Goal: Task Accomplishment & Management: Manage account settings

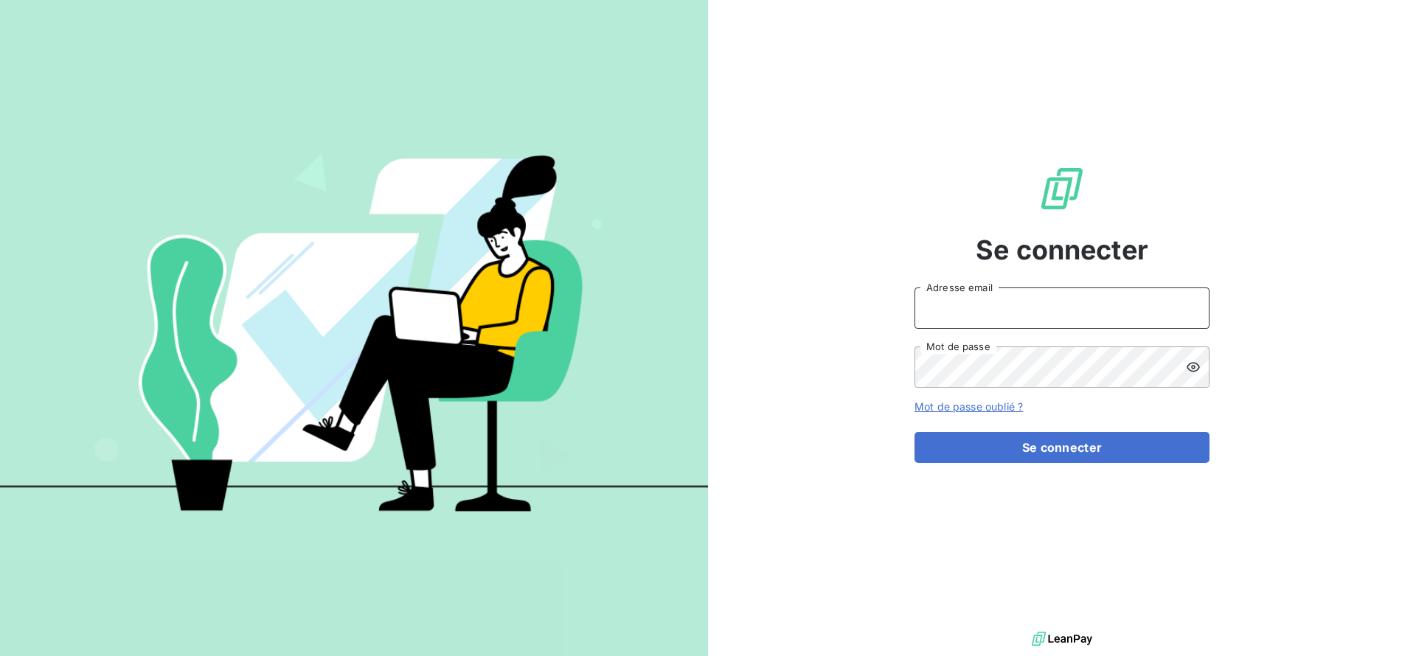
click at [979, 308] on input "Adresse email" at bounding box center [1061, 308] width 295 height 41
paste input "[PERSON_NAME][EMAIL_ADDRESS][DOMAIN_NAME]"
type input "[PERSON_NAME][EMAIL_ADDRESS][DOMAIN_NAME]"
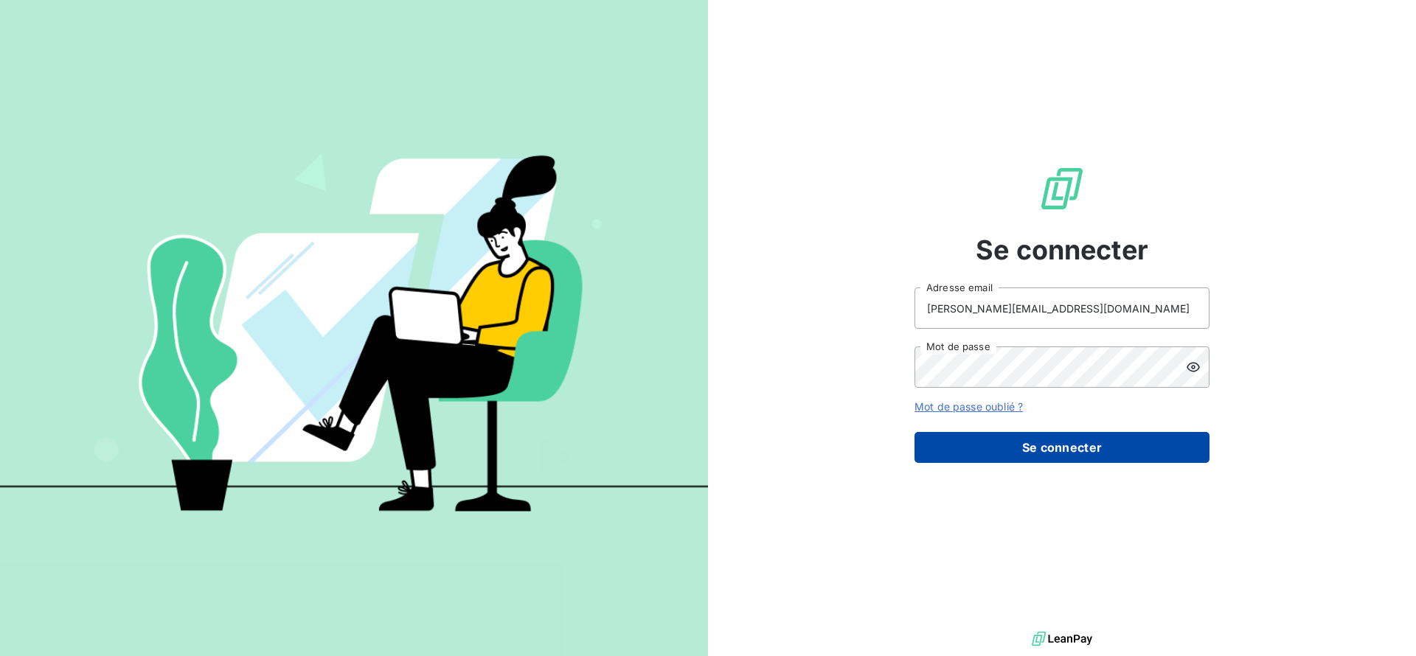
click at [987, 455] on button "Se connecter" at bounding box center [1061, 447] width 295 height 31
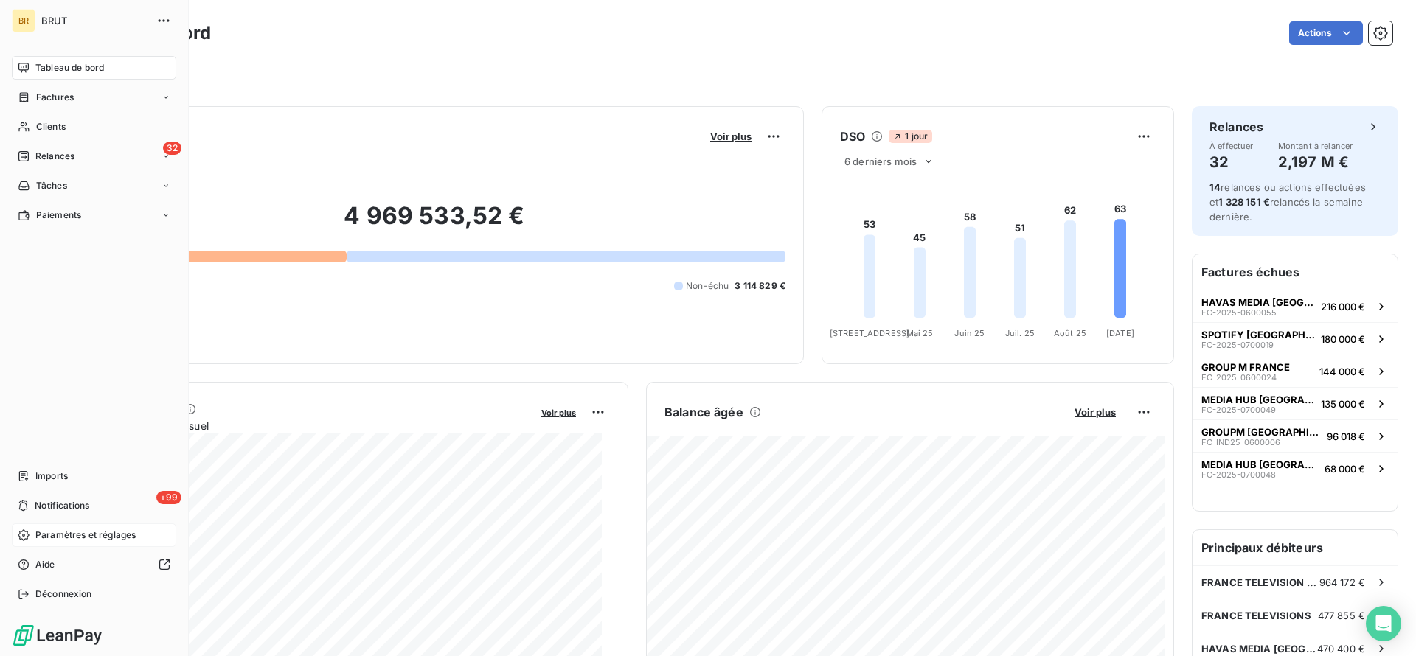
click at [102, 540] on span "Paramètres et réglages" at bounding box center [85, 535] width 100 height 13
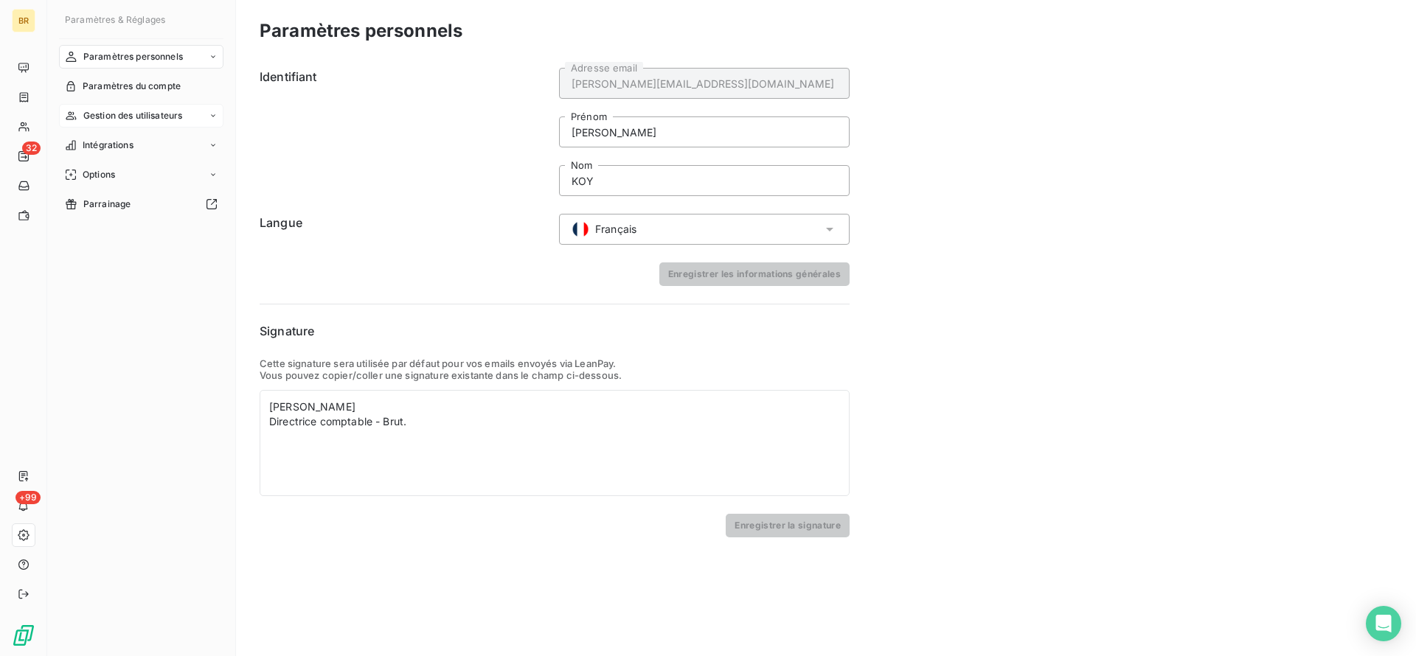
click at [155, 110] on span "Gestion des utilisateurs" at bounding box center [133, 115] width 100 height 13
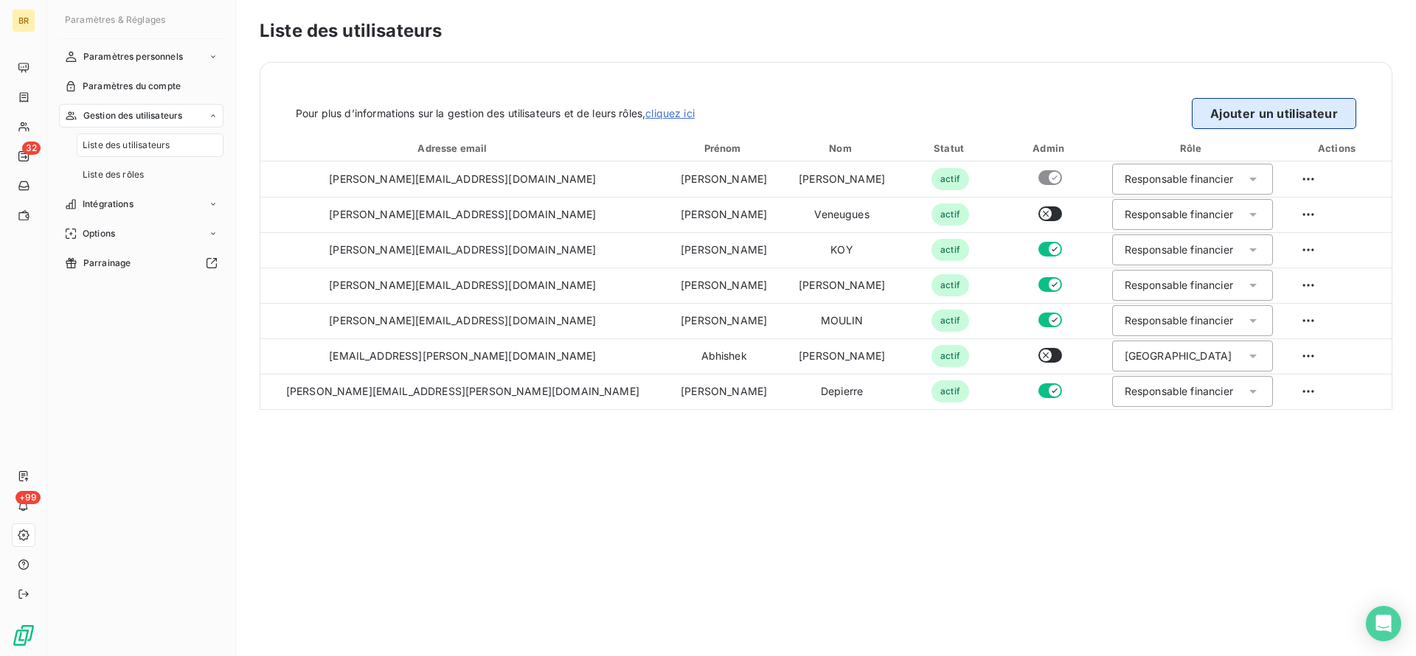
click at [1240, 109] on button "Ajouter un utilisateur" at bounding box center [1274, 113] width 164 height 31
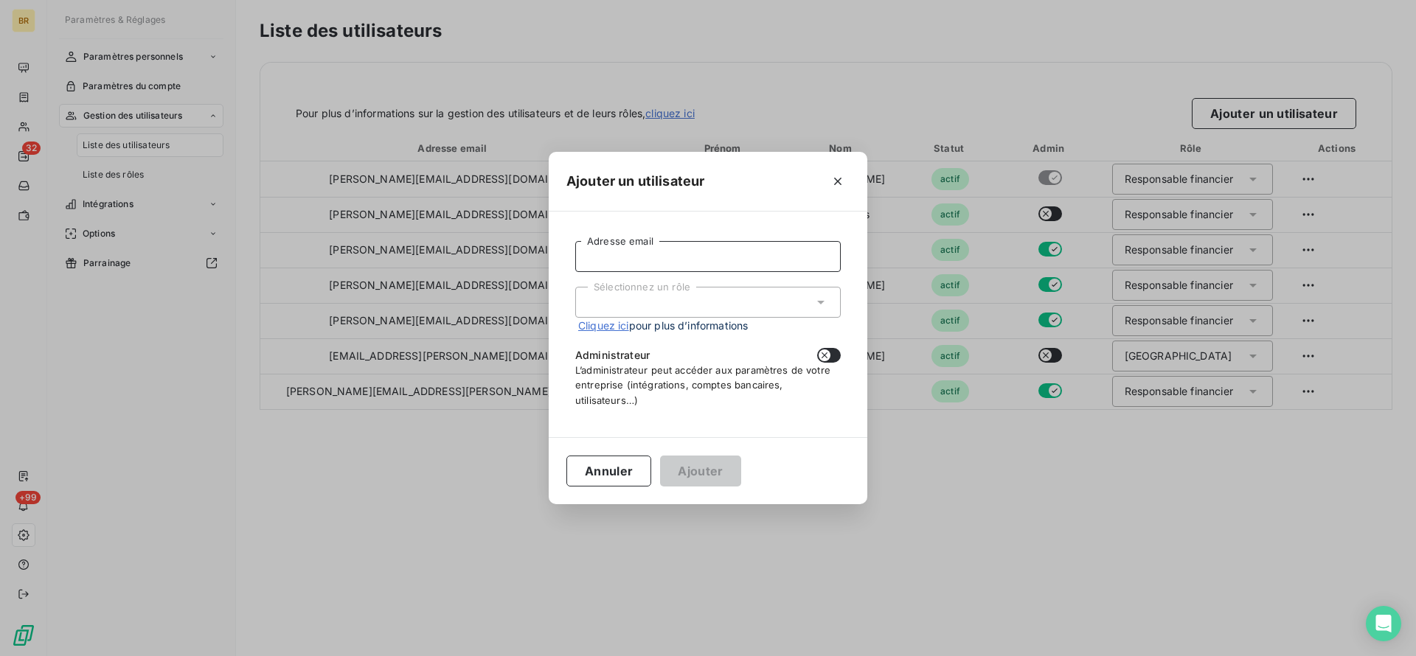
click at [667, 259] on input "Adresse email" at bounding box center [707, 256] width 265 height 31
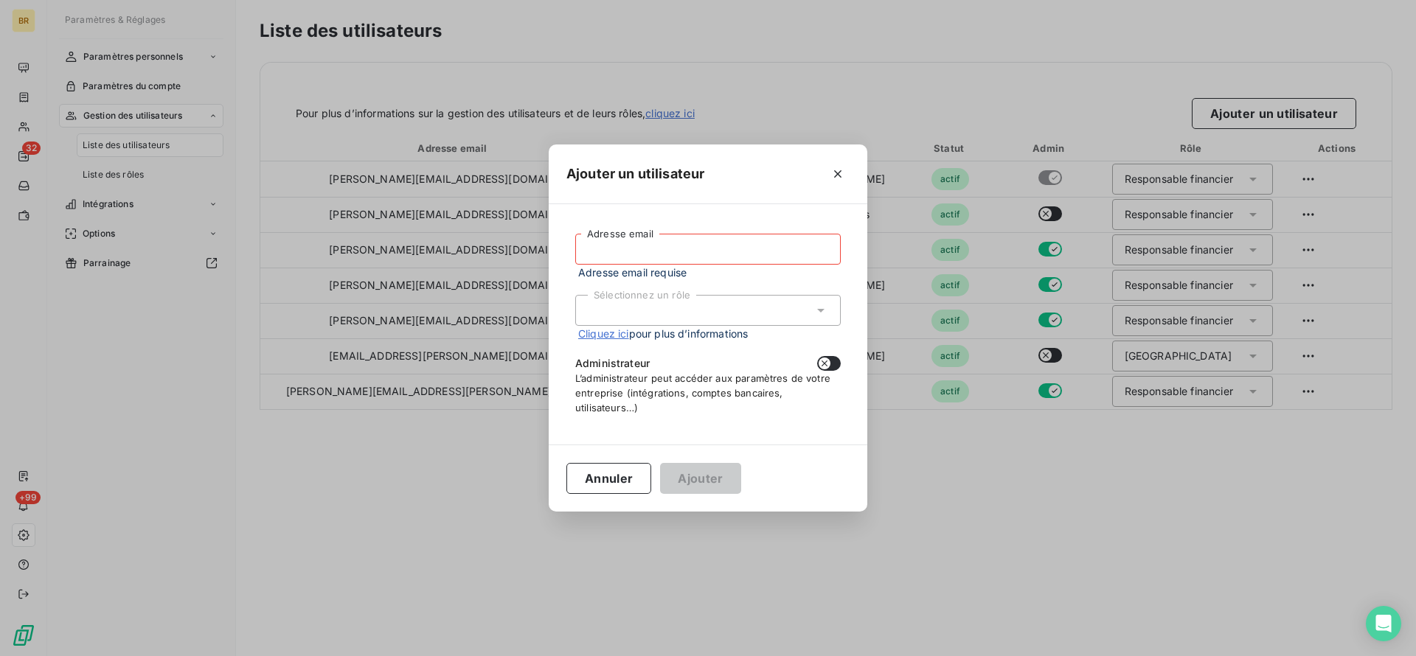
paste input "[EMAIL_ADDRESS][DOMAIN_NAME]"
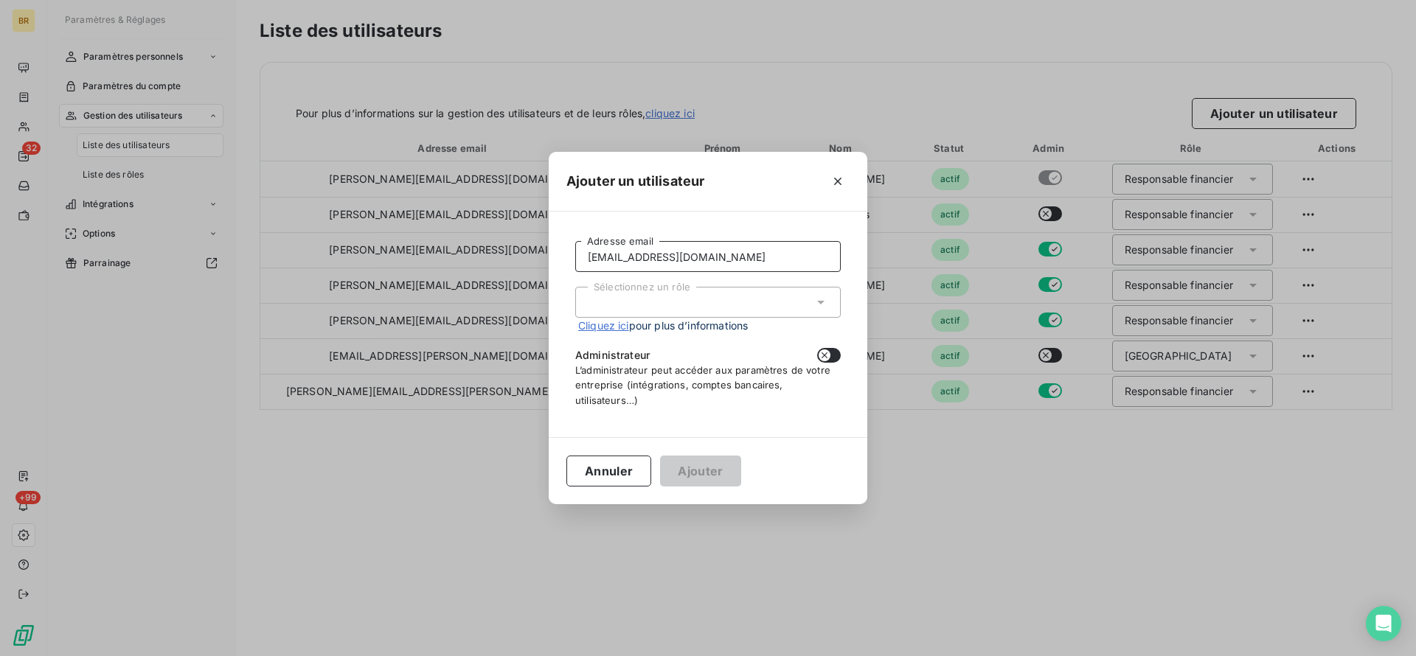
type input "[EMAIL_ADDRESS][DOMAIN_NAME]"
click at [650, 396] on div "Administrateur L’administrateur peut accéder aux paramètres de votre entreprise…" at bounding box center [707, 377] width 265 height 59
click at [695, 302] on div "Sélectionnez un rôle" at bounding box center [707, 302] width 265 height 31
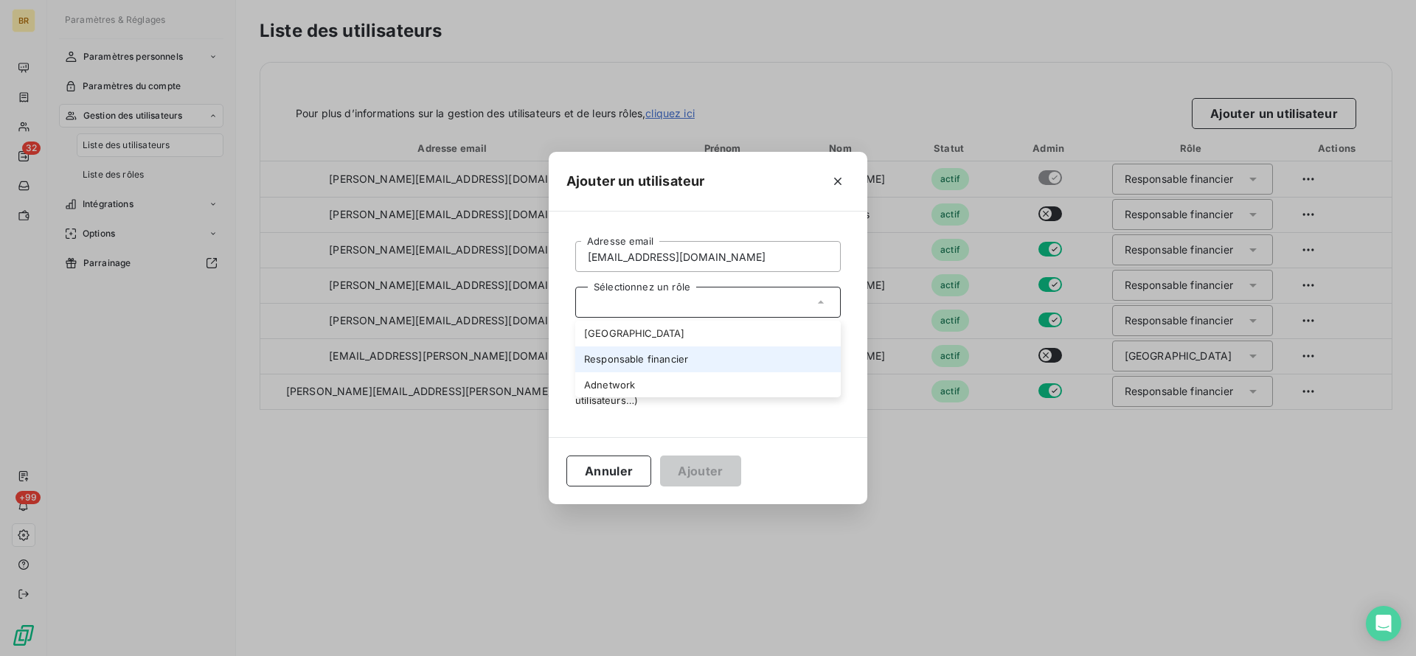
click at [698, 365] on li "Responsable financier" at bounding box center [707, 360] width 265 height 26
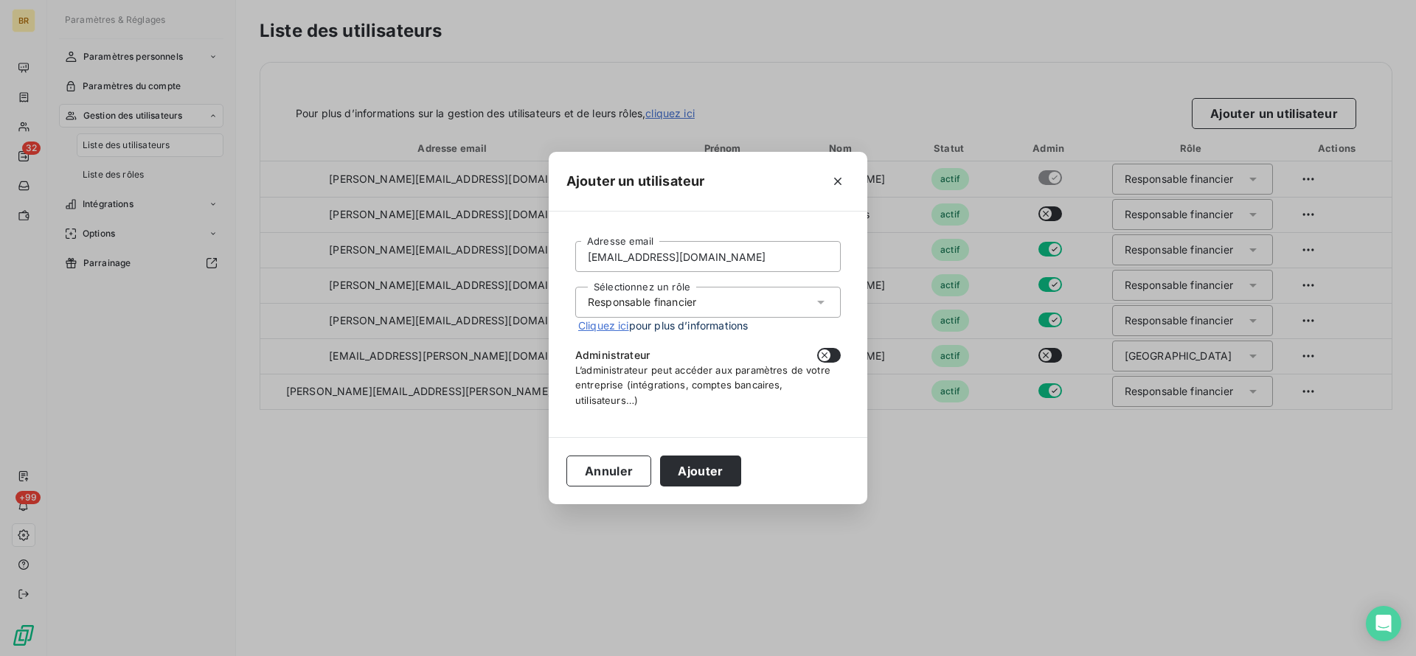
click at [828, 358] on icon "button" at bounding box center [824, 355] width 12 height 12
checkbox input "true"
click at [698, 479] on button "Ajouter" at bounding box center [700, 471] width 80 height 31
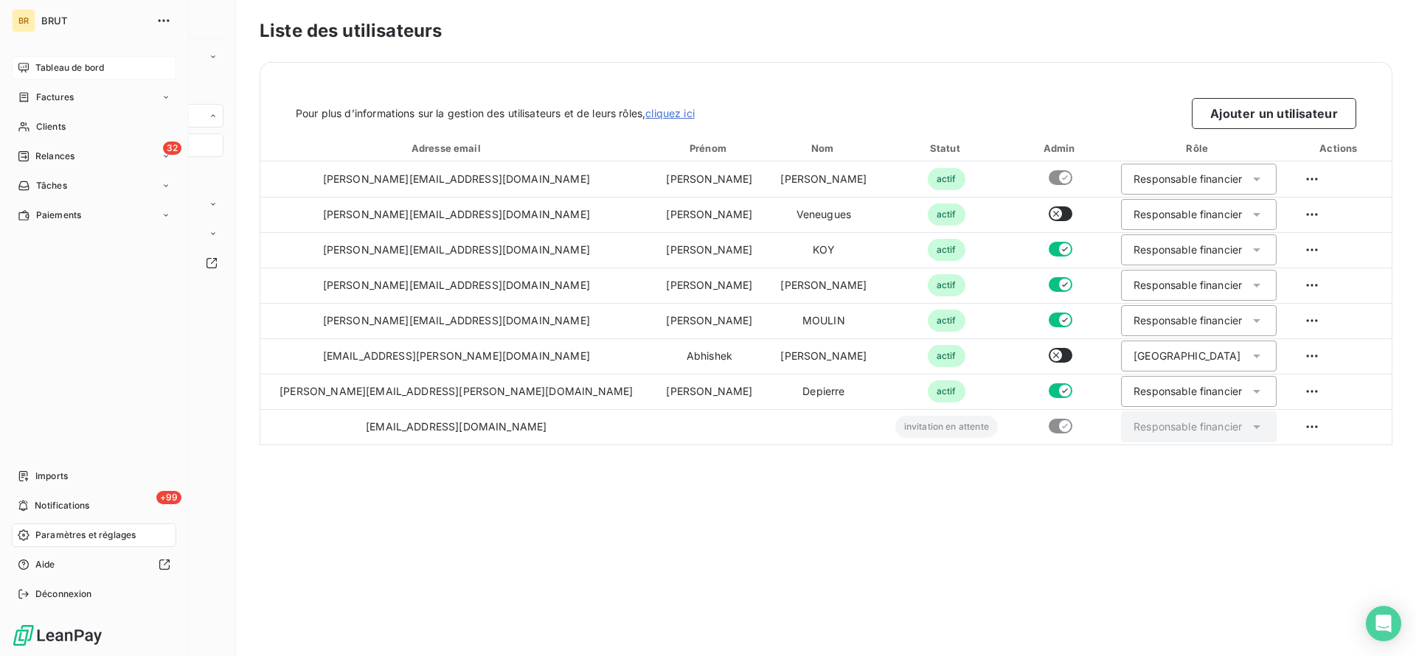
click at [31, 72] on div "Tableau de bord" at bounding box center [94, 68] width 164 height 24
